Goal: Task Accomplishment & Management: Manage account settings

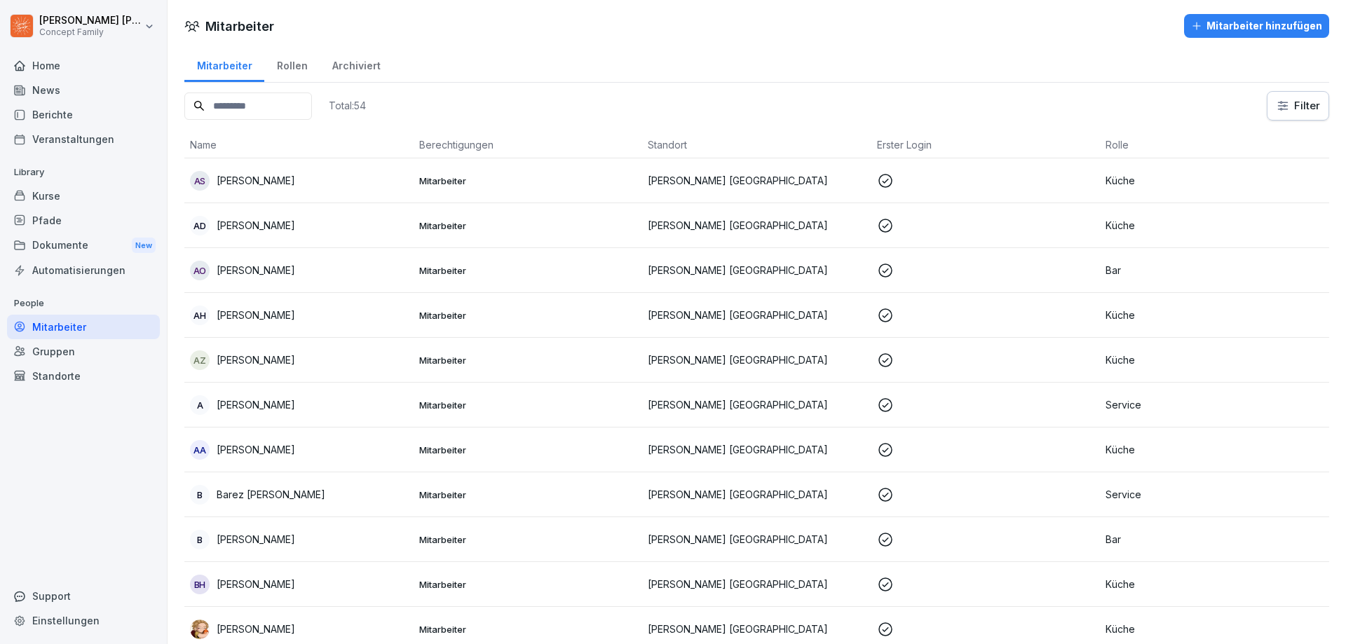
click at [272, 99] on input at bounding box center [248, 106] width 128 height 27
click at [55, 116] on div "Berichte" at bounding box center [83, 114] width 153 height 25
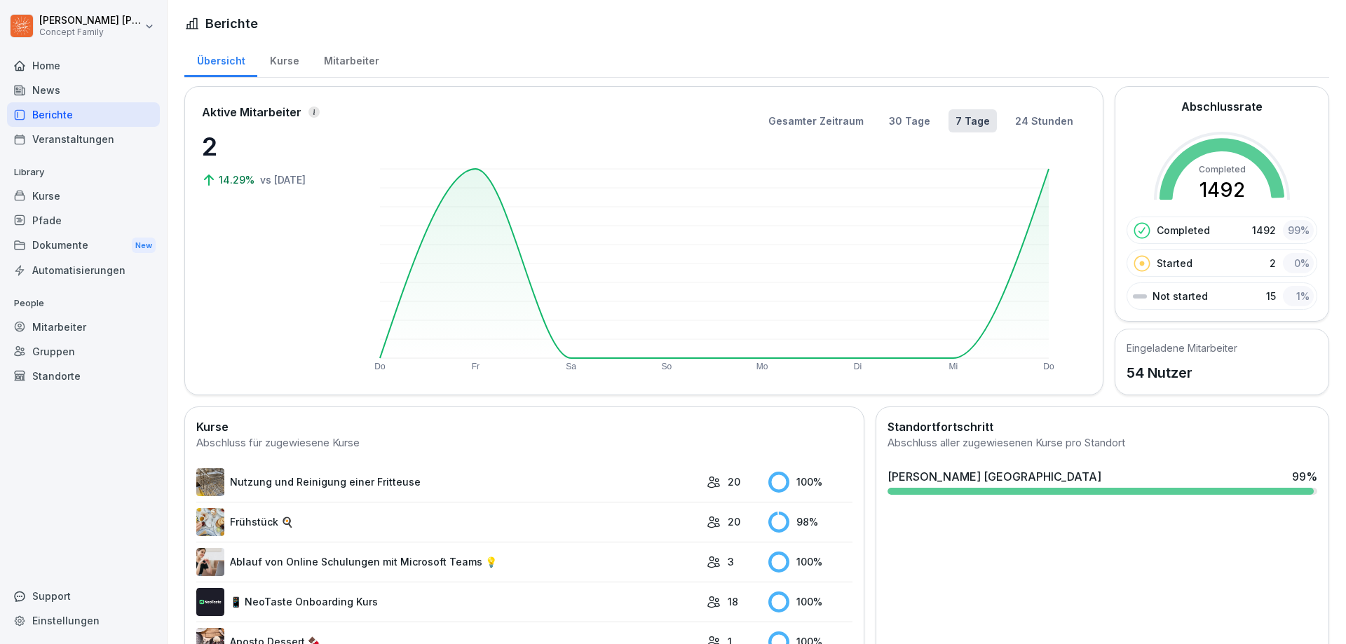
click at [343, 65] on div "Mitarbeiter" at bounding box center [351, 59] width 80 height 36
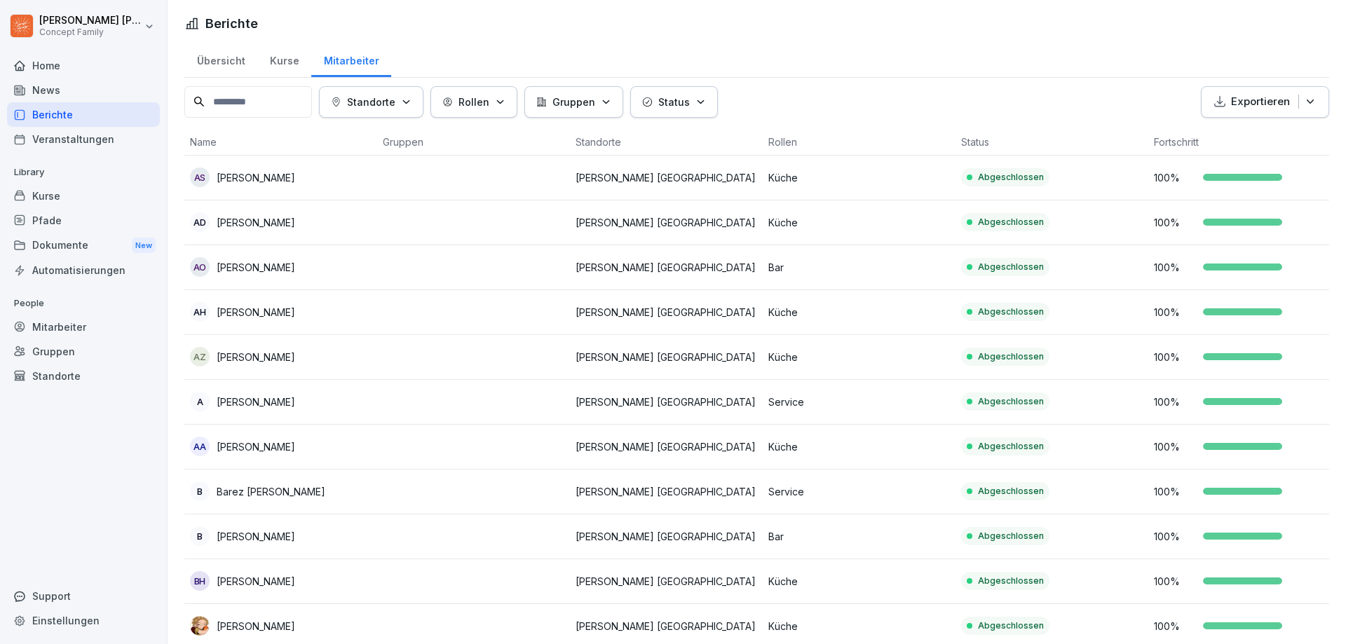
click at [678, 93] on button "Status" at bounding box center [674, 102] width 88 height 32
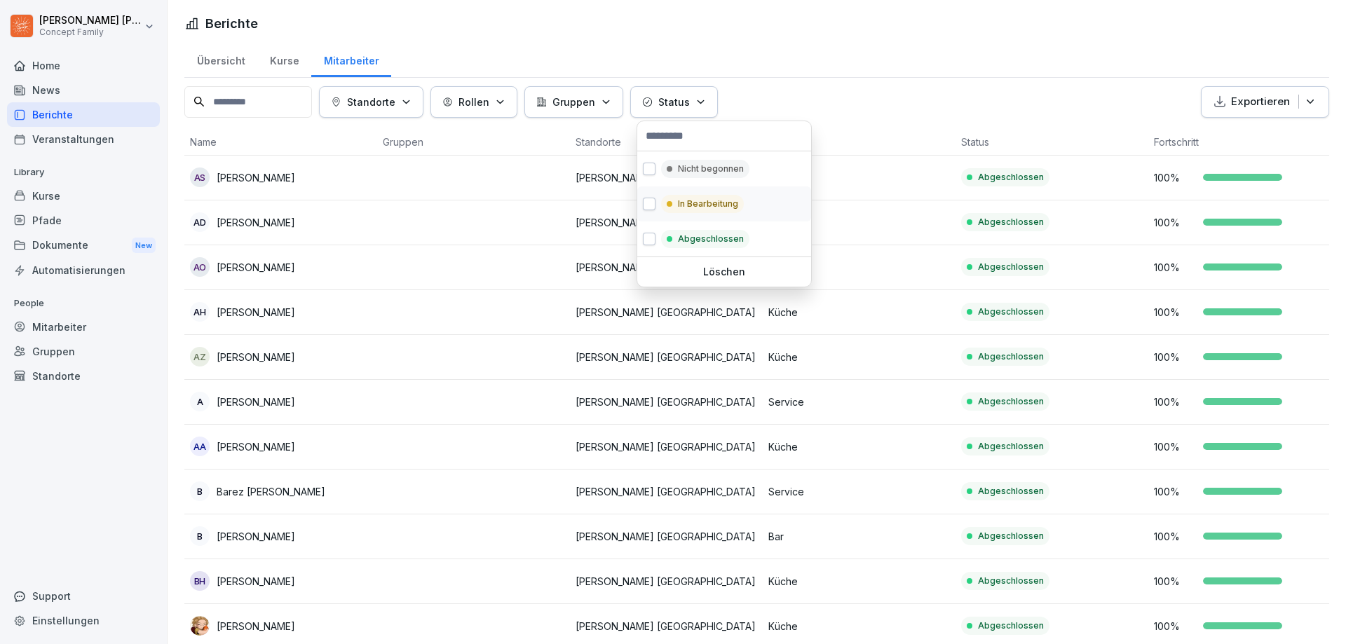
click at [650, 203] on button "button" at bounding box center [649, 204] width 13 height 13
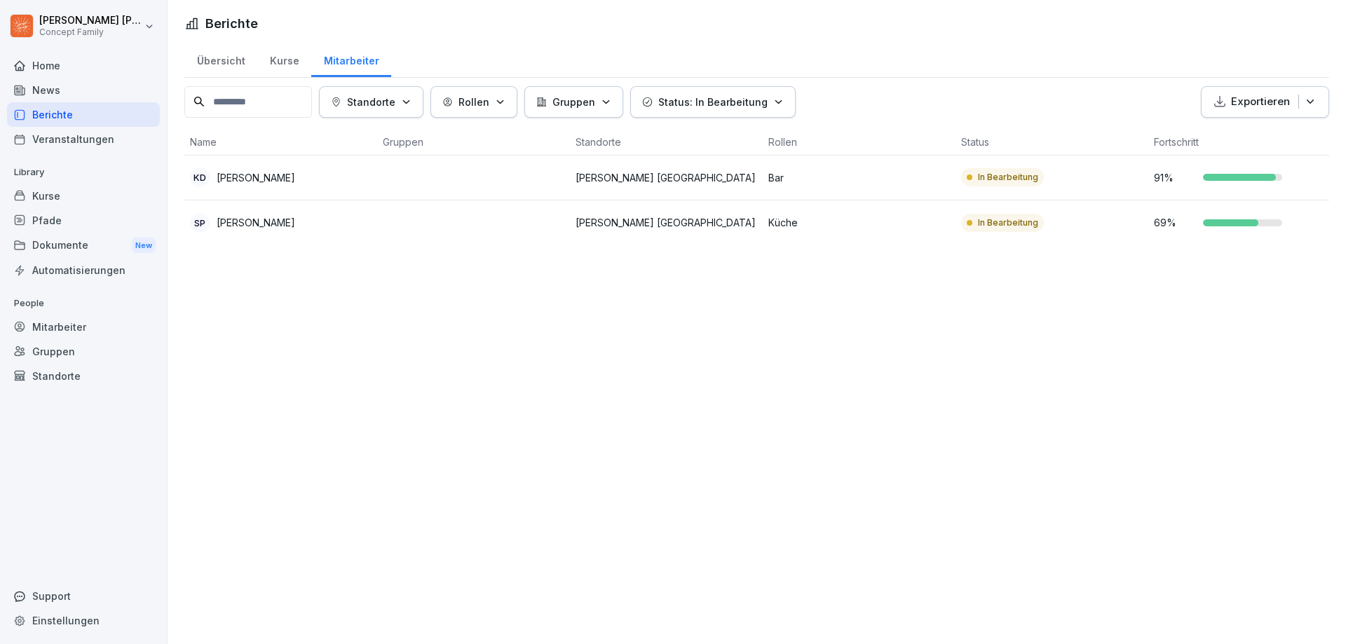
click at [672, 104] on p "Status: In Bearbeitung" at bounding box center [712, 102] width 109 height 15
click at [678, 109] on button "Status: In Bearbeitung" at bounding box center [712, 102] width 165 height 32
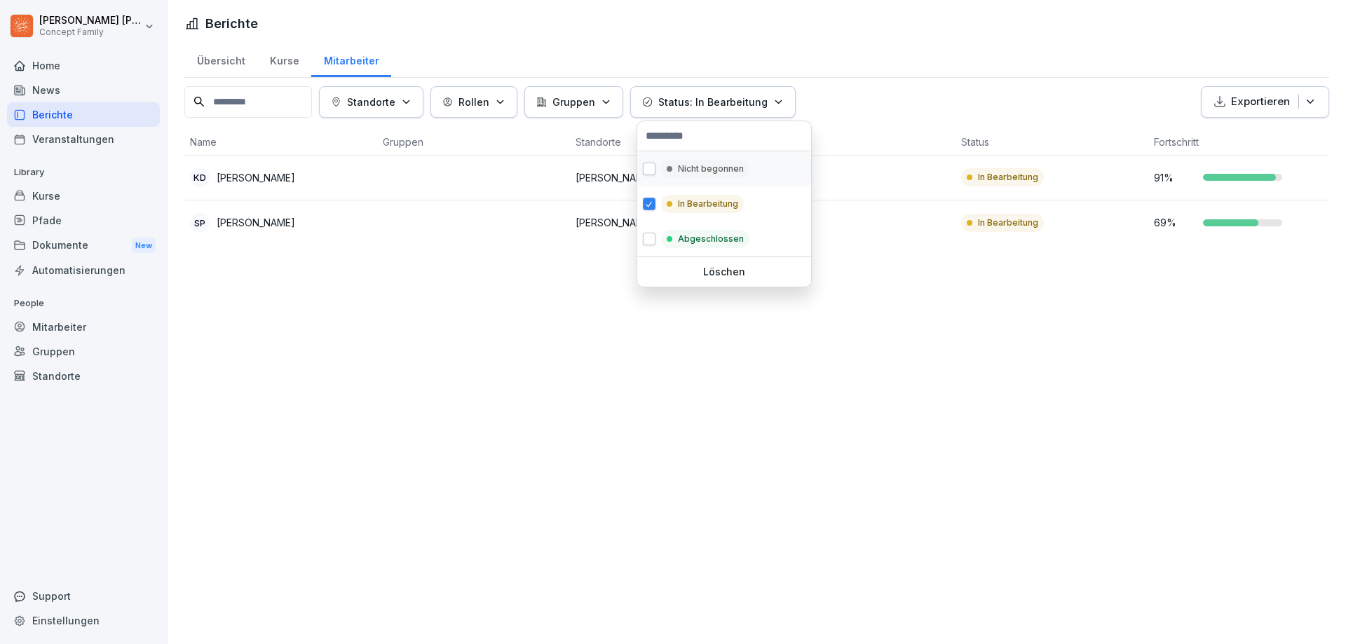
click at [649, 170] on button "button" at bounding box center [649, 169] width 13 height 13
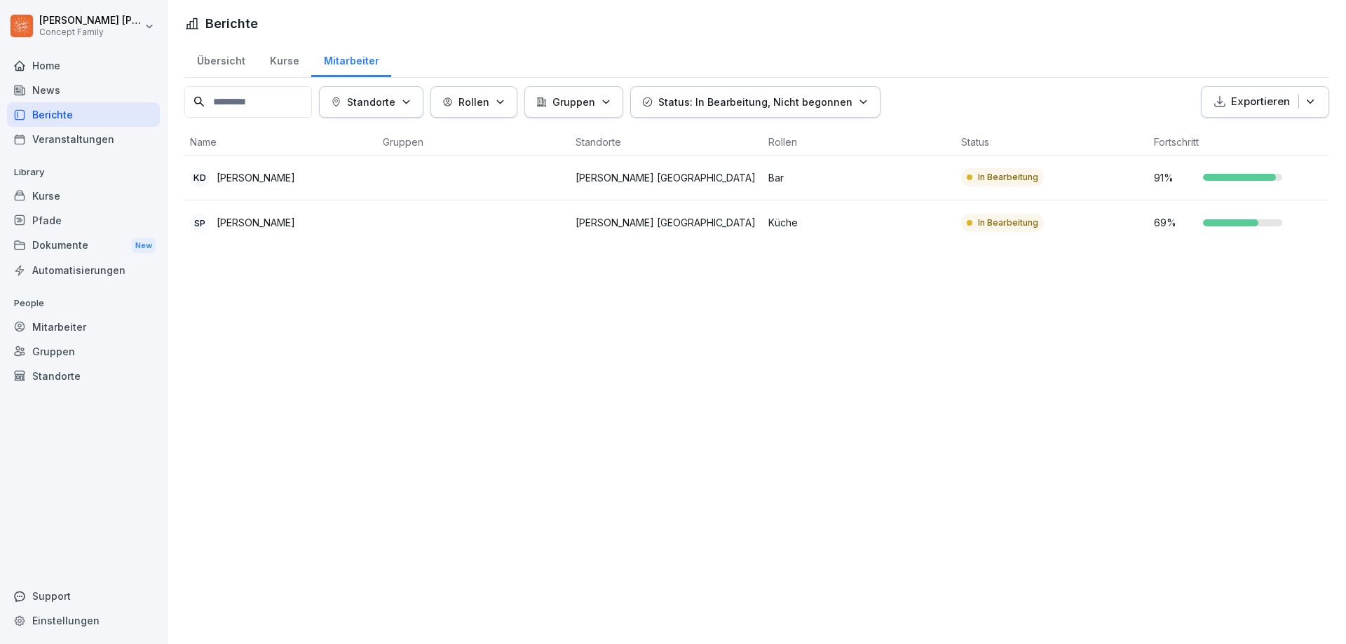
click at [470, 308] on html "[PERSON_NAME] Concept Family Home News Berichte Veranstaltungen Library Kurse P…" at bounding box center [673, 322] width 1346 height 644
click at [287, 52] on div "Kurse" at bounding box center [284, 59] width 54 height 36
click at [228, 63] on div "Übersicht" at bounding box center [220, 59] width 73 height 36
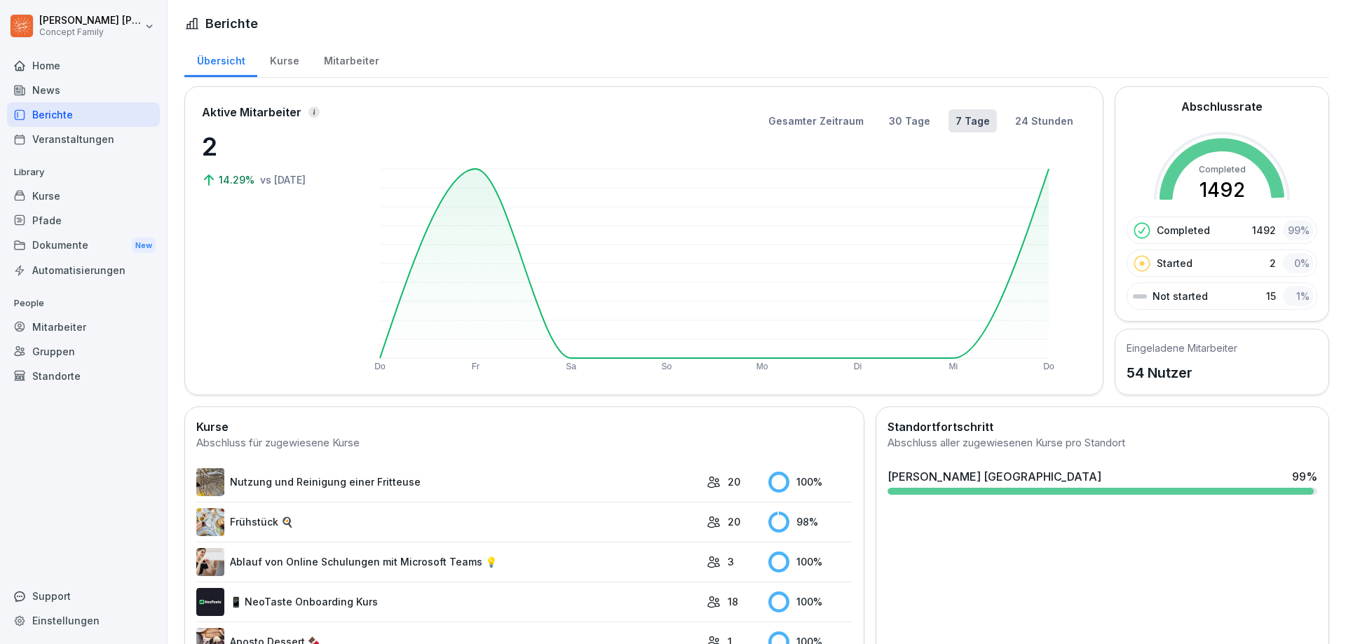
click at [234, 64] on div "Übersicht" at bounding box center [220, 59] width 73 height 36
click at [360, 57] on div "Mitarbeiter" at bounding box center [351, 59] width 80 height 36
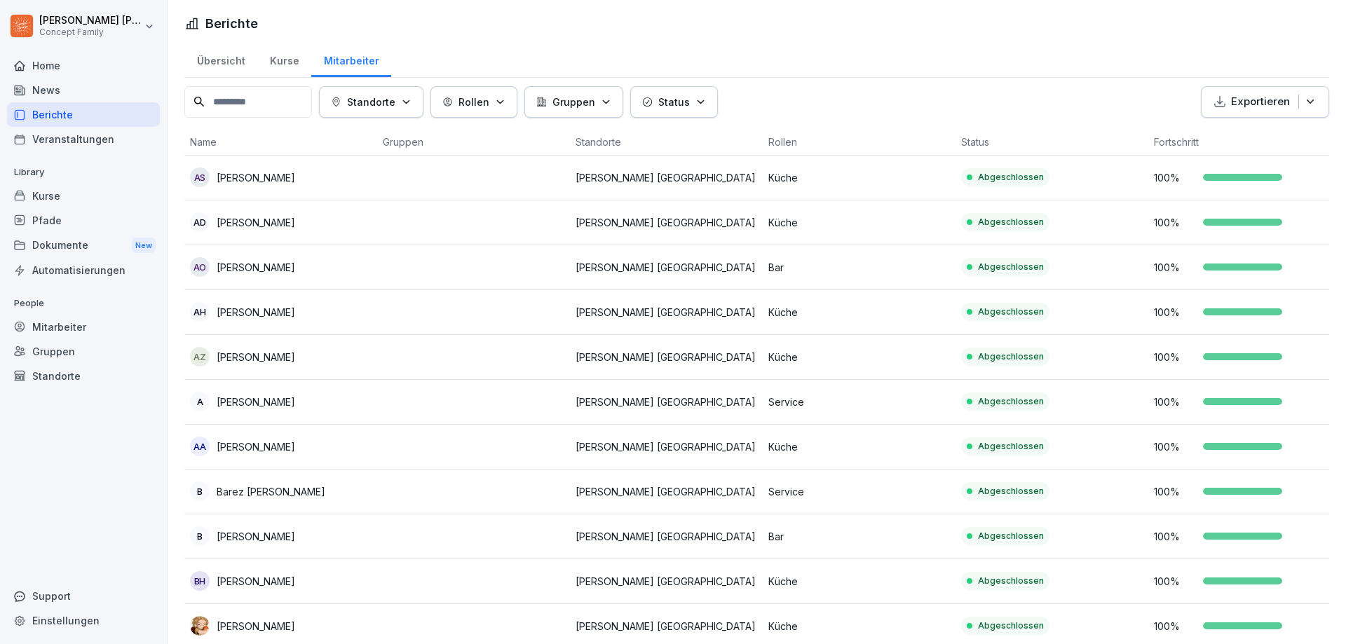
click at [257, 102] on input at bounding box center [248, 102] width 128 height 32
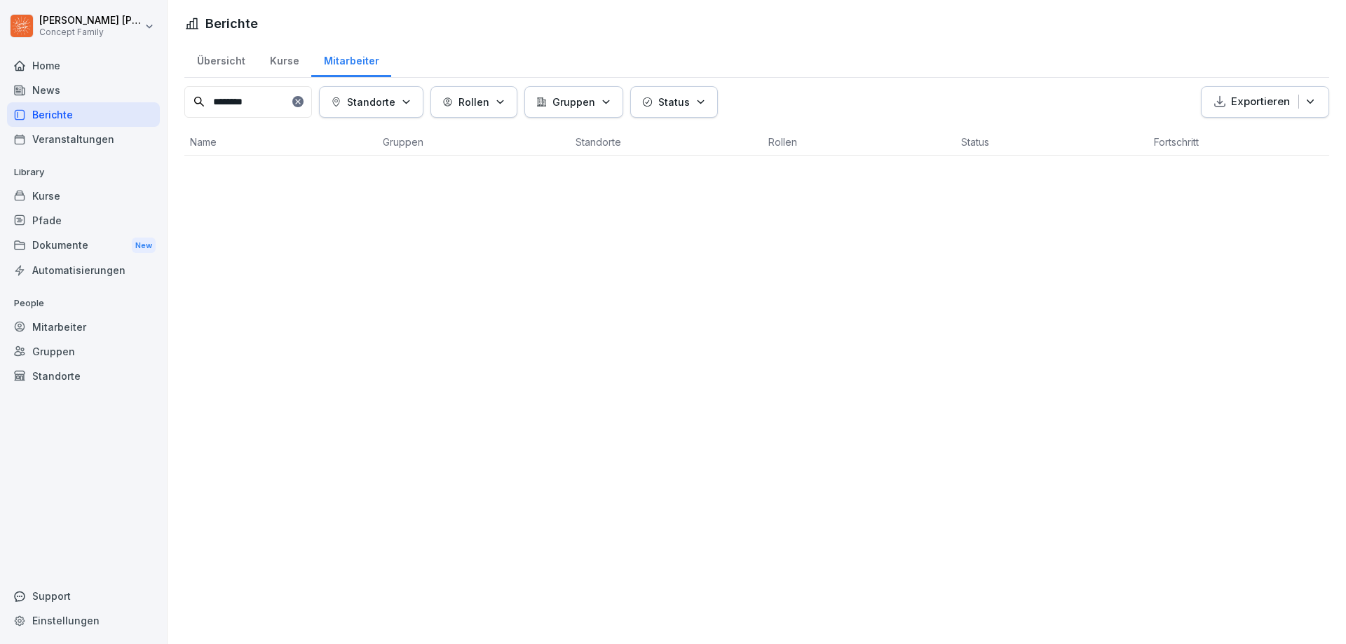
type input "********"
click at [711, 106] on button "Status" at bounding box center [674, 102] width 88 height 32
click at [60, 332] on div "Mitarbeiter" at bounding box center [83, 327] width 153 height 25
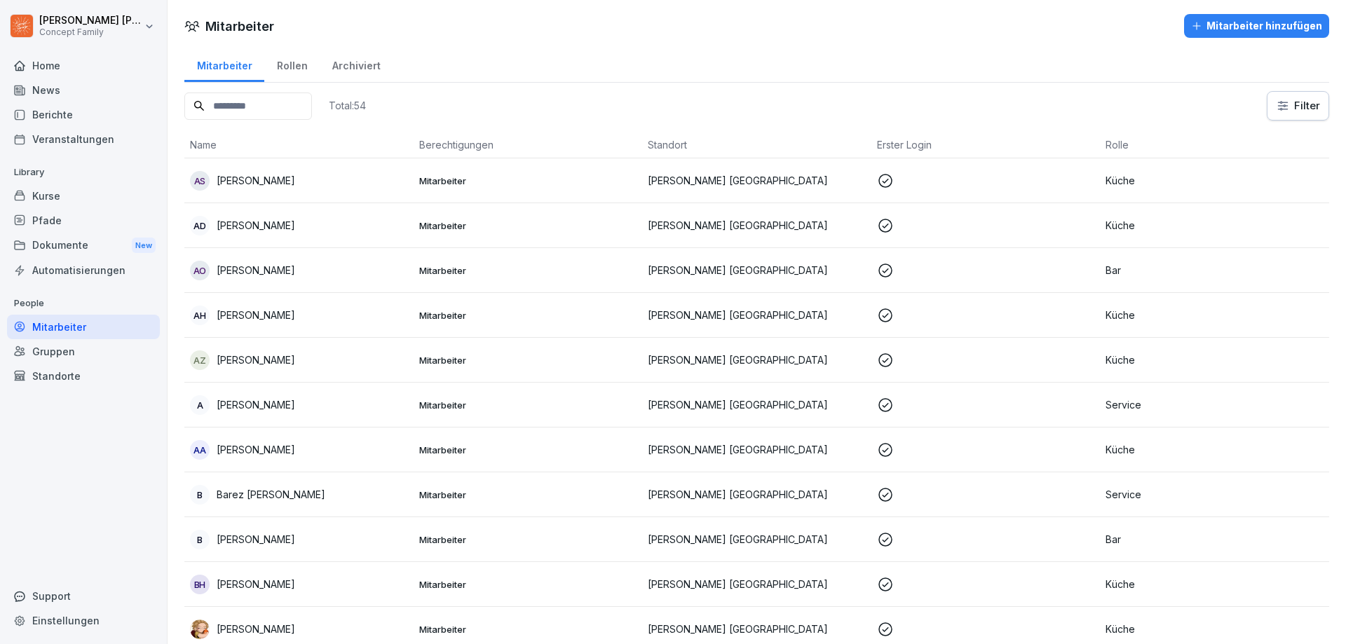
click at [235, 111] on input at bounding box center [248, 106] width 128 height 27
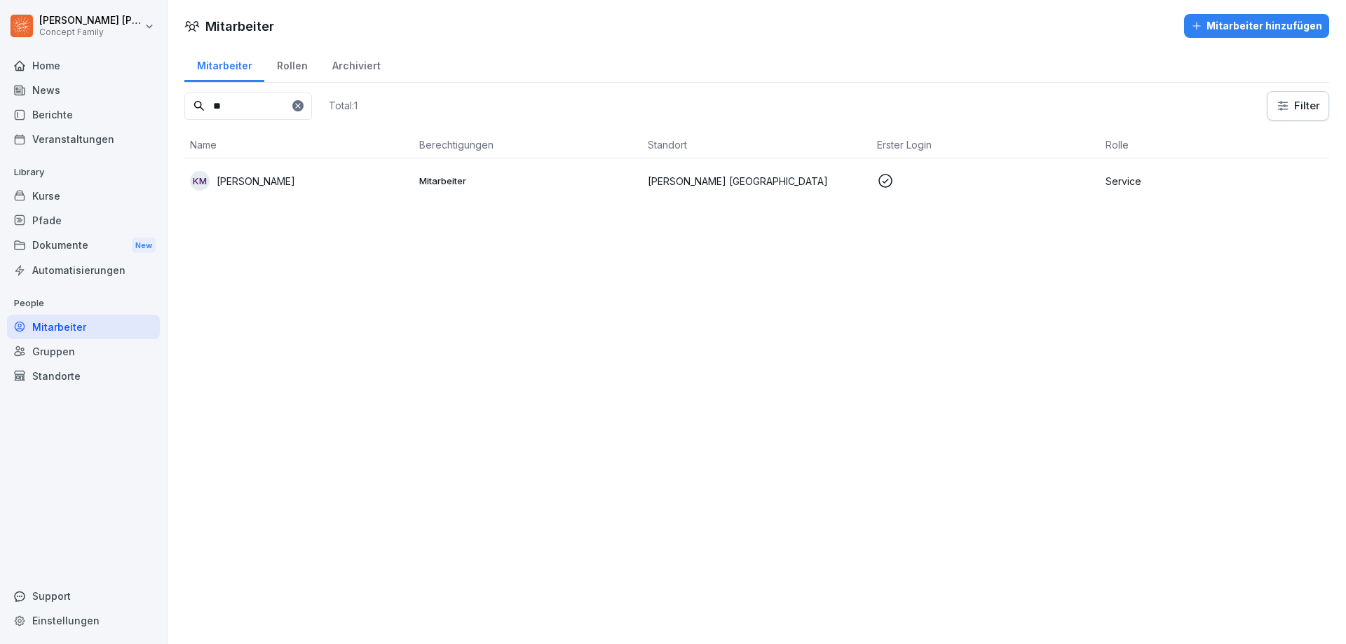
type input "*"
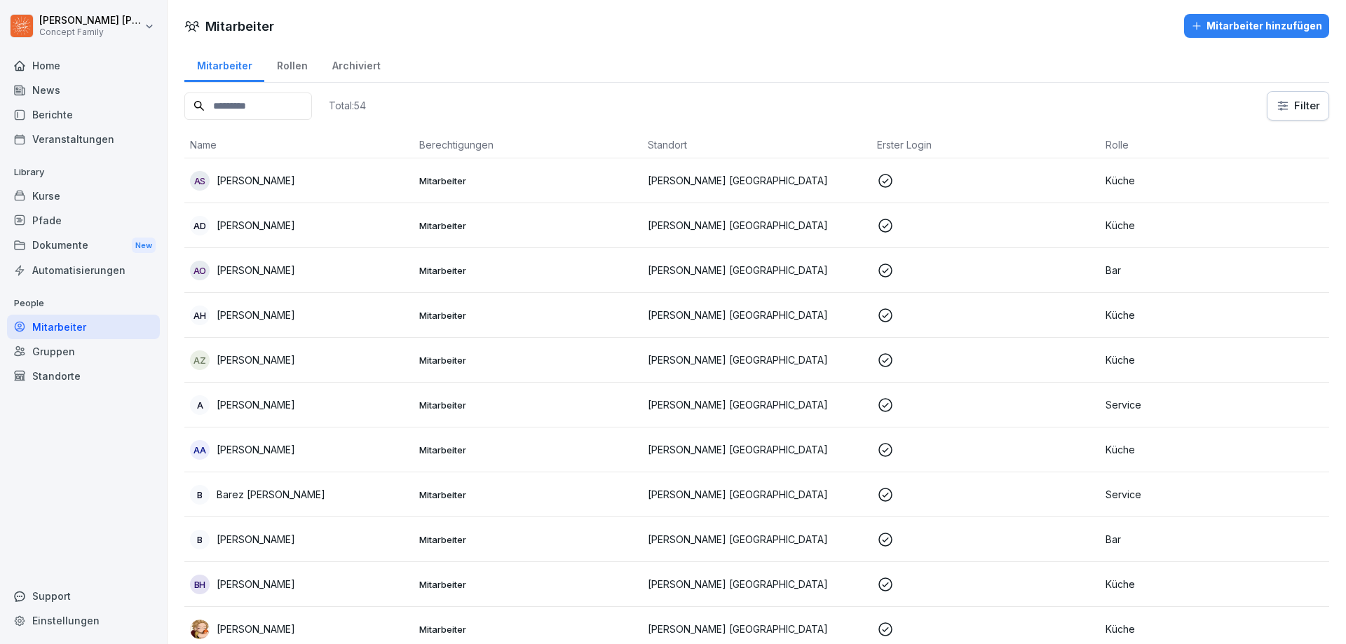
click at [497, 36] on div "Mitarbeiter Mitarbeiter hinzufügen" at bounding box center [757, 26] width 1178 height 24
click at [64, 245] on div "Dokumente New" at bounding box center [83, 246] width 153 height 26
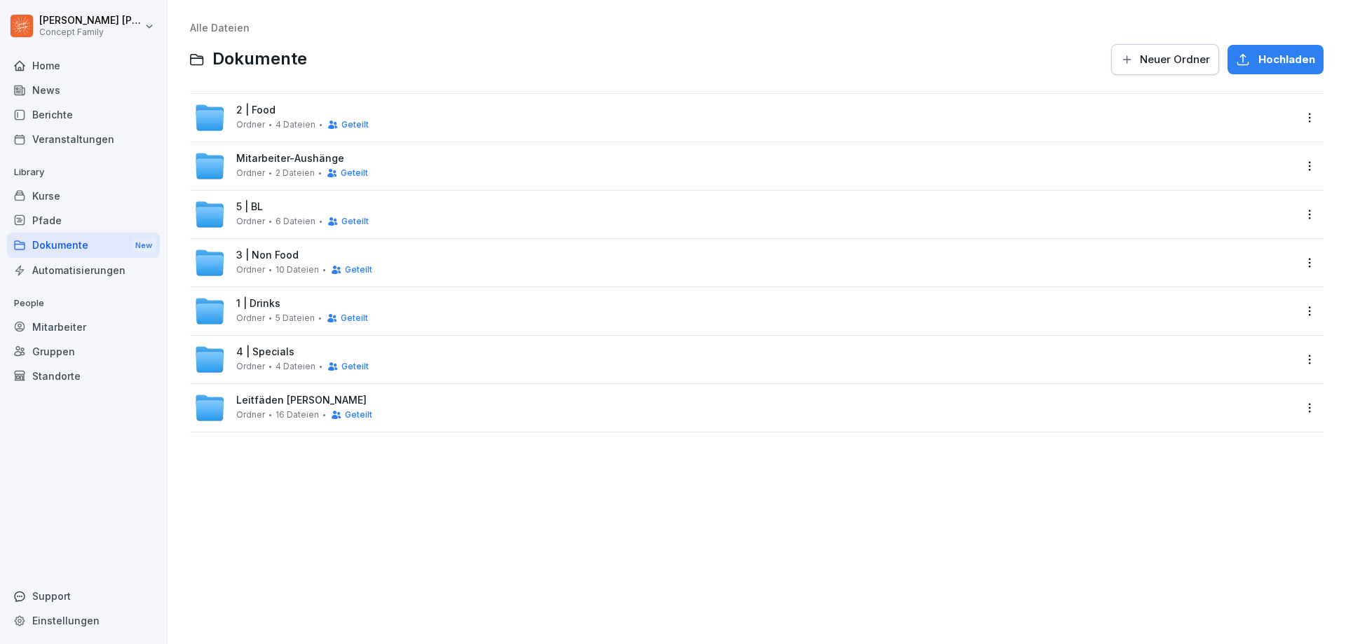
click at [286, 219] on span "6 Dateien" at bounding box center [295, 222] width 40 height 10
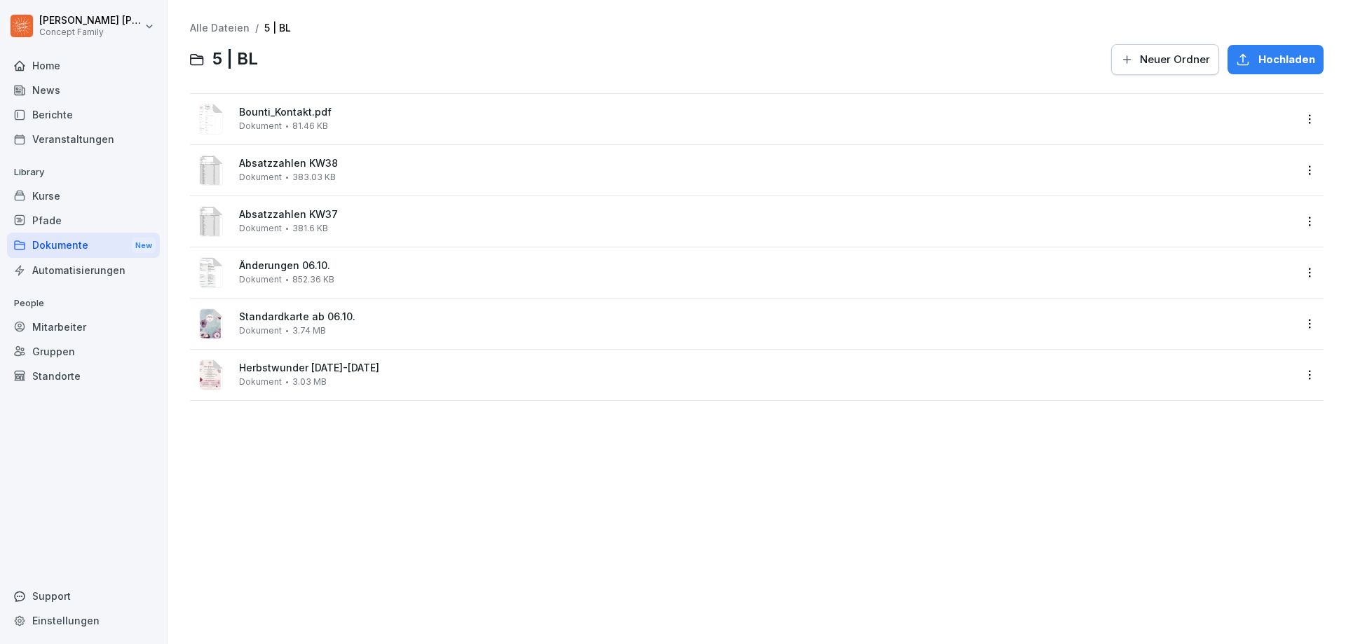
click at [1298, 275] on html "[PERSON_NAME] Concept Family Home News Berichte Veranstaltungen Library Kurse P…" at bounding box center [673, 322] width 1346 height 644
click at [1205, 461] on div "Löschen" at bounding box center [1238, 470] width 148 height 28
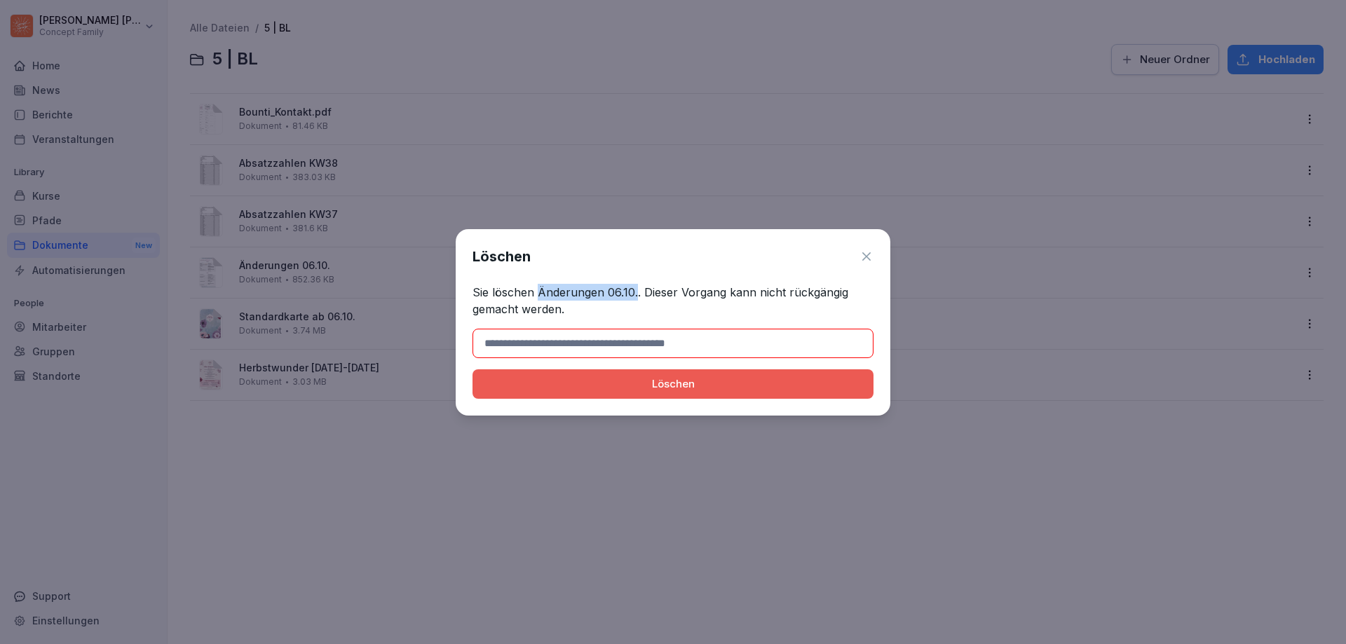
drag, startPoint x: 538, startPoint y: 290, endPoint x: 635, endPoint y: 294, distance: 97.5
click at [635, 294] on p "Sie löschen Änderungen 06.10.. Dieser Vorgang kann nicht rückgängig gemacht wer…" at bounding box center [672, 301] width 401 height 34
copy p "Änderungen 06.10."
click at [578, 339] on input at bounding box center [672, 343] width 401 height 29
paste input "**********"
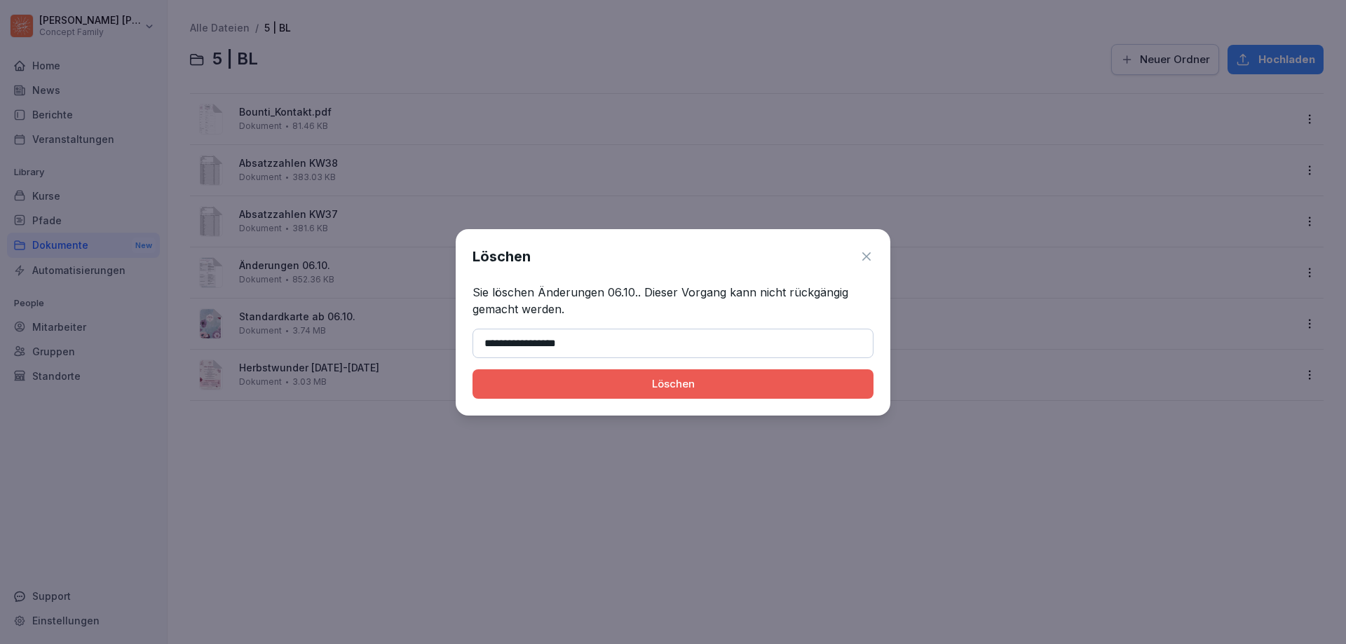
type input "**********"
click at [624, 387] on div "Löschen" at bounding box center [673, 383] width 379 height 15
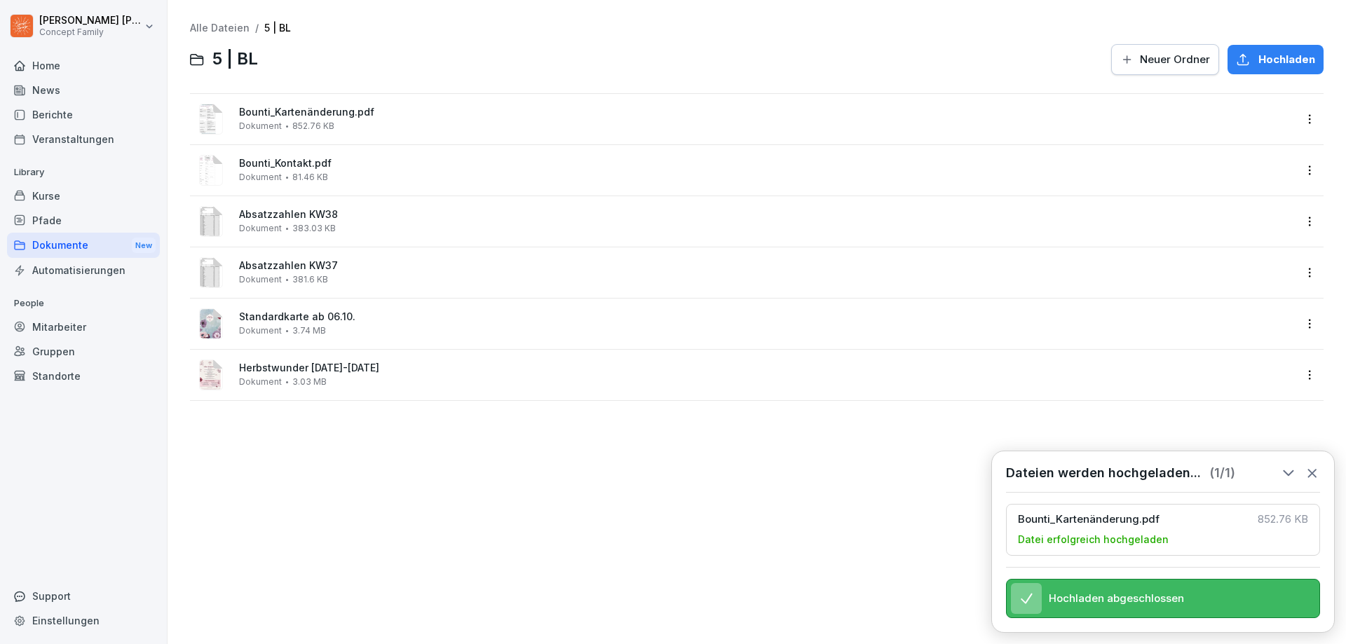
click at [1305, 116] on html "[PERSON_NAME] Concept Family Home News Berichte Veranstaltungen Library Kurse P…" at bounding box center [673, 322] width 1346 height 644
click at [1242, 263] on div "Umbenennen" at bounding box center [1226, 260] width 73 height 17
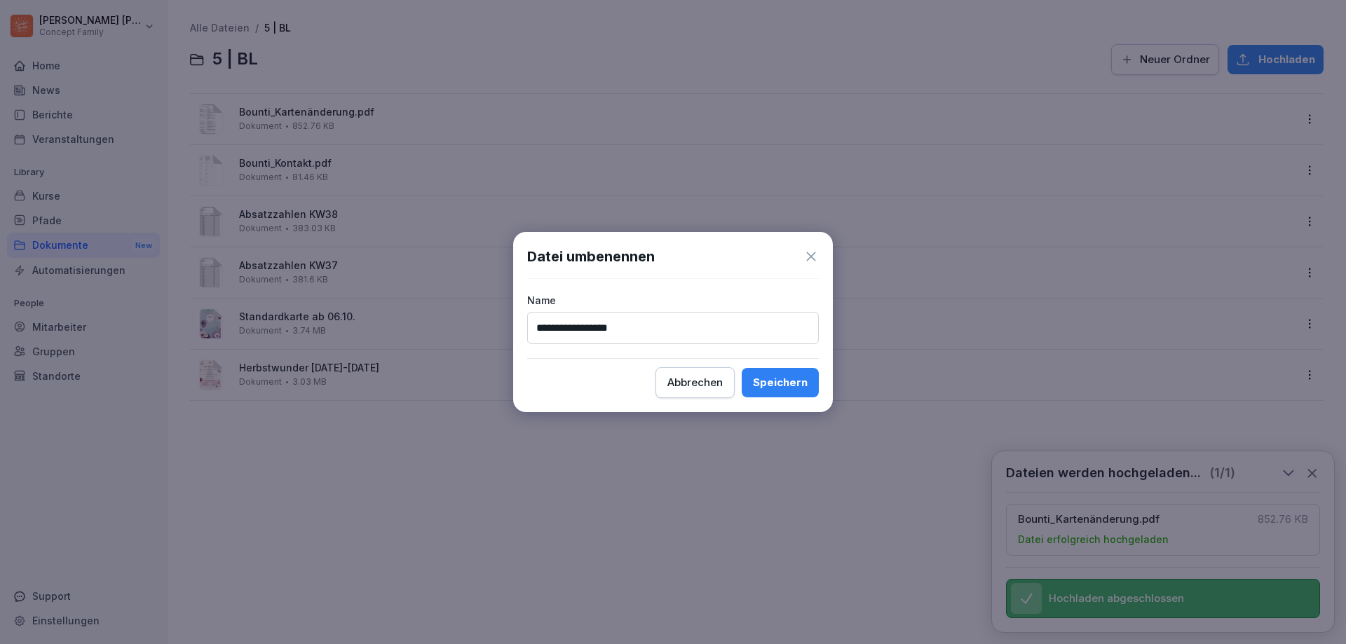
type input "**********"
click at [767, 383] on div "Speichern" at bounding box center [780, 382] width 55 height 15
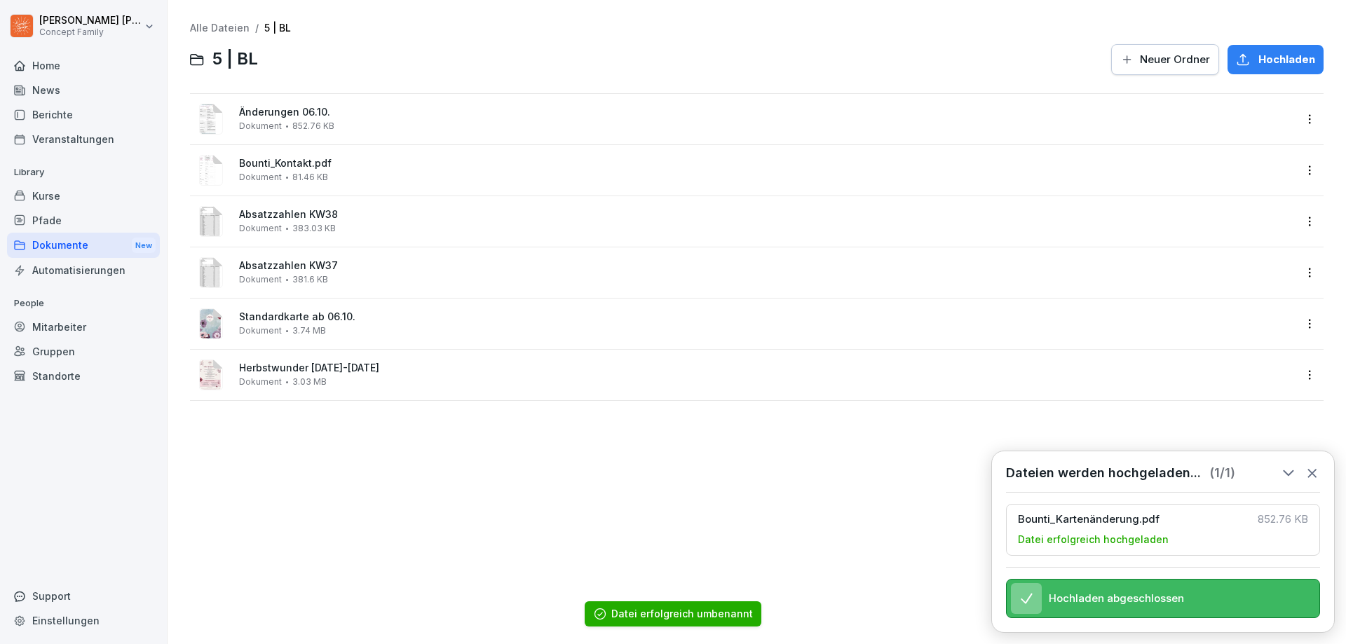
click at [397, 451] on div "Alle Dateien / 5 | BL 5 | BL Neuer Ordner Hochladen Änderungen 06.10. Dokument …" at bounding box center [756, 322] width 1157 height 623
click at [57, 88] on div "News" at bounding box center [83, 90] width 153 height 25
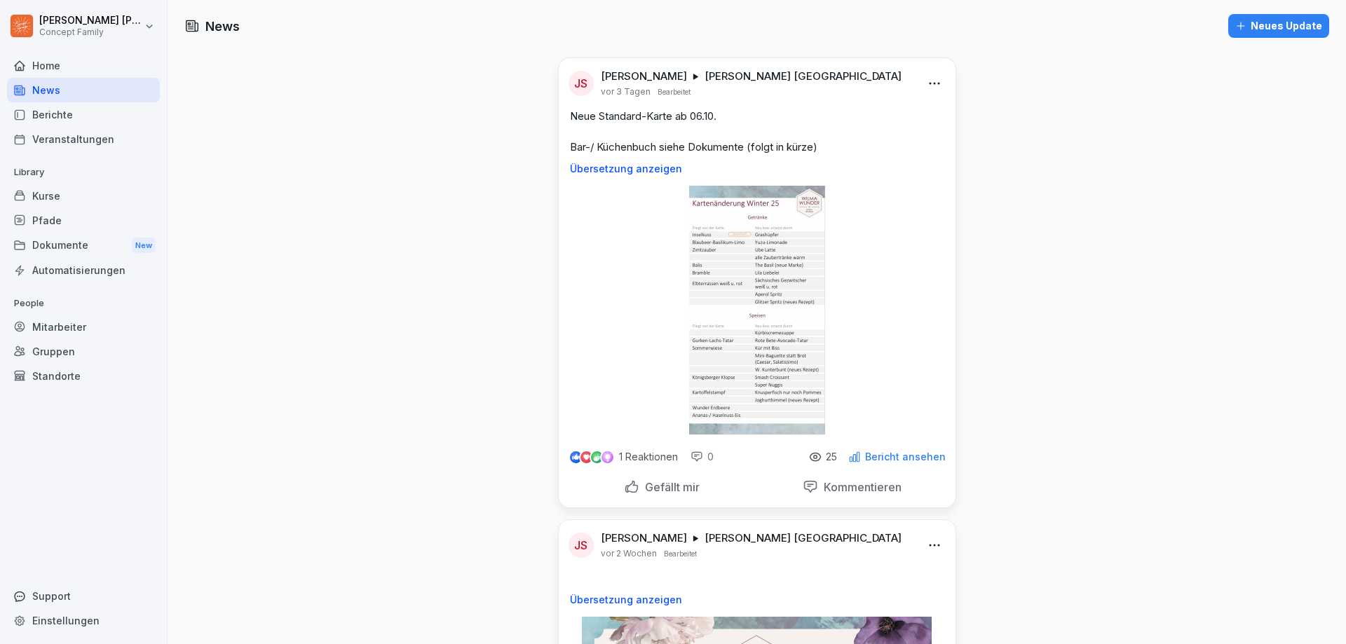
click at [88, 243] on div "Dokumente New" at bounding box center [83, 246] width 153 height 26
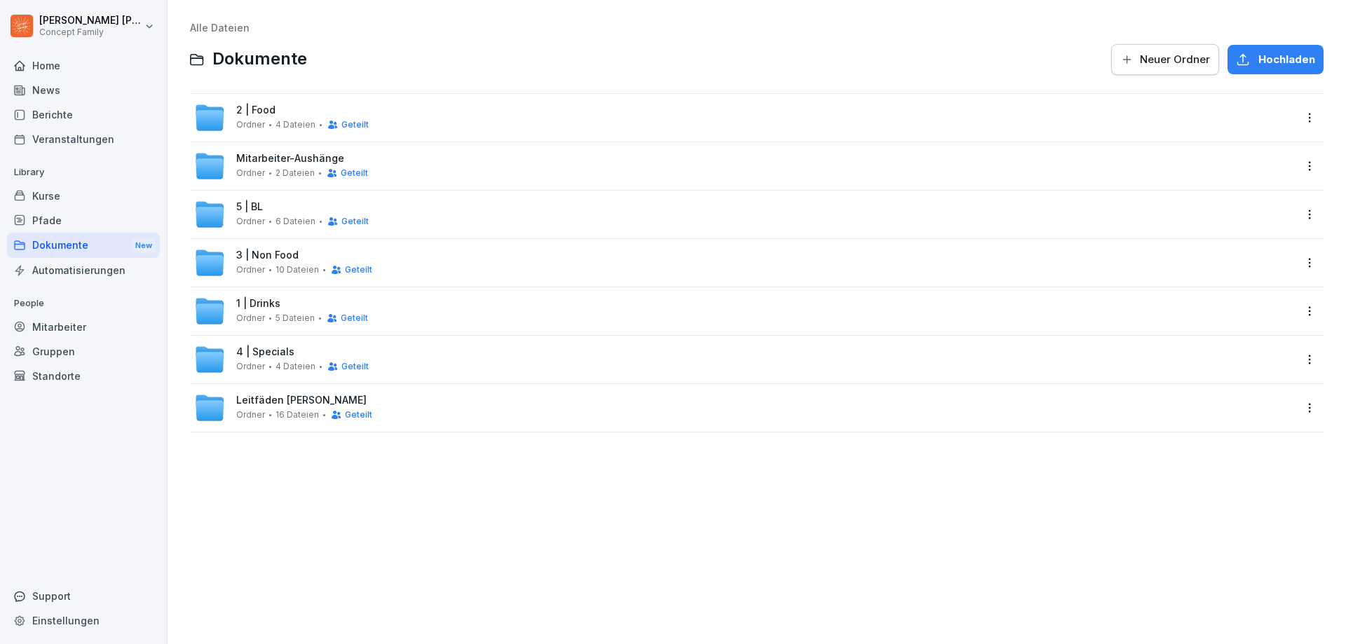
click at [290, 206] on div "5 | BL Ordner 6 Dateien Geteilt" at bounding box center [302, 214] width 132 height 26
